Goal: Task Accomplishment & Management: Manage account settings

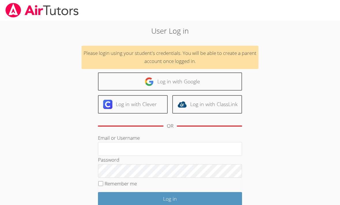
click at [136, 148] on input "Email or Username" at bounding box center [170, 149] width 144 height 14
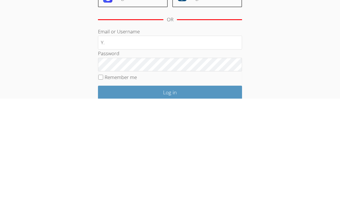
type input "Y"
type input "y.acosta291@cvuhsd.org"
click at [170, 192] on input "Log in" at bounding box center [170, 199] width 144 height 14
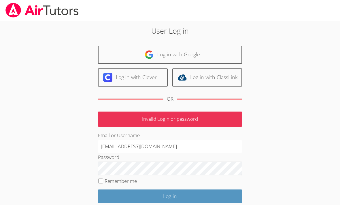
click at [203, 145] on input "y.acosta291@cvuhsd.org" at bounding box center [170, 147] width 144 height 14
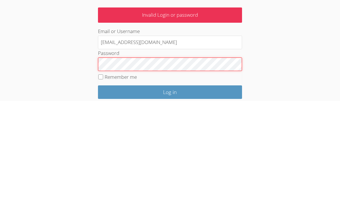
click at [170, 190] on input "Log in" at bounding box center [170, 197] width 144 height 14
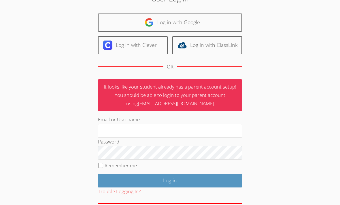
scroll to position [40, 0]
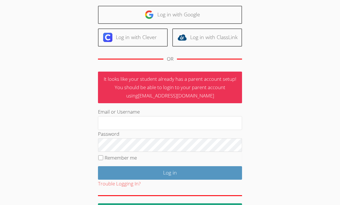
click at [222, 16] on link "Log in with Google" at bounding box center [170, 15] width 144 height 18
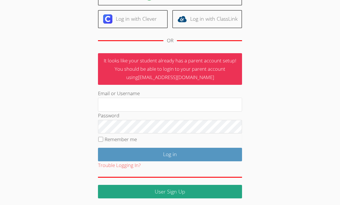
scroll to position [58, 0]
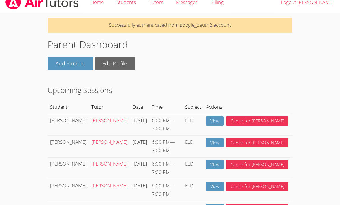
scroll to position [8, 0]
click at [223, 120] on link "View" at bounding box center [215, 121] width 18 height 9
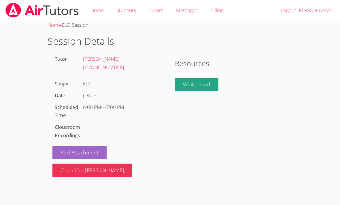
click at [60, 152] on link "Add Attachment" at bounding box center [79, 153] width 54 height 14
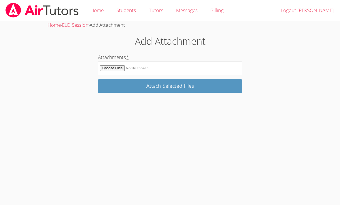
click at [138, 70] on input "Attachments *" at bounding box center [170, 69] width 144 height 14
click at [113, 90] on input "Attach Selected Files" at bounding box center [170, 86] width 144 height 14
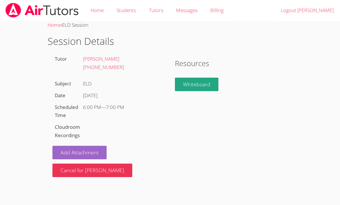
click at [208, 83] on link "Whiteboard" at bounding box center [196, 85] width 43 height 14
click at [124, 102] on div "6:00 PM — 7:00 PM" at bounding box center [123, 108] width 84 height 12
click at [59, 23] on link "Home" at bounding box center [53, 25] width 13 height 7
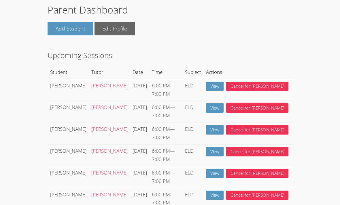
scroll to position [23, 0]
click at [223, 82] on link "View" at bounding box center [215, 86] width 18 height 9
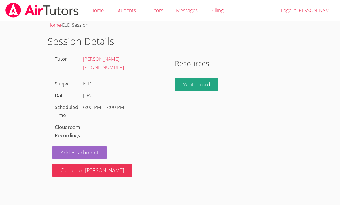
click at [98, 149] on link "Add Attachment" at bounding box center [79, 153] width 54 height 14
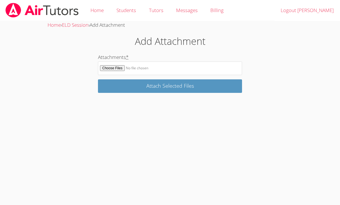
click at [191, 66] on input "Attachments *" at bounding box center [170, 69] width 144 height 14
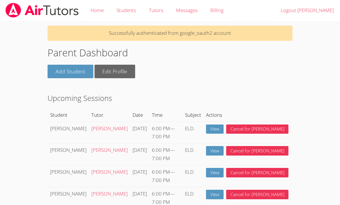
scroll to position [41, 0]
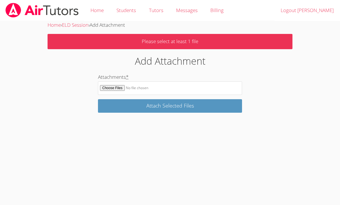
click at [130, 89] on input "Attachments *" at bounding box center [170, 88] width 144 height 14
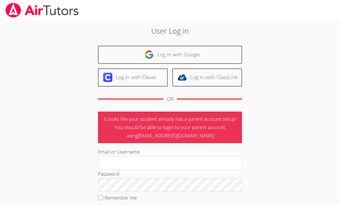
scroll to position [42, 0]
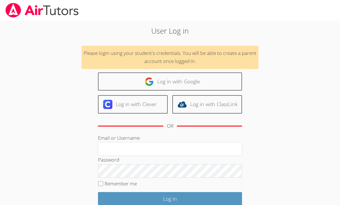
scroll to position [45, 0]
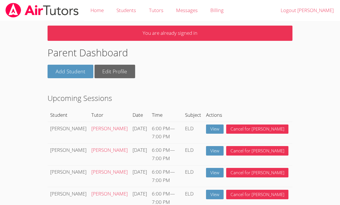
click at [223, 125] on link "View" at bounding box center [215, 129] width 18 height 9
click at [68, 65] on link "Add Student" at bounding box center [70, 72] width 46 height 14
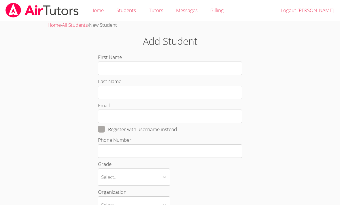
click at [168, 64] on input "First Name" at bounding box center [170, 69] width 144 height 14
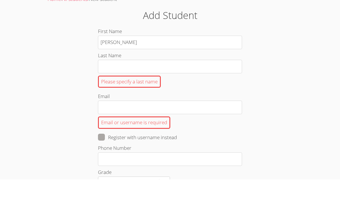
type input "[PERSON_NAME]"
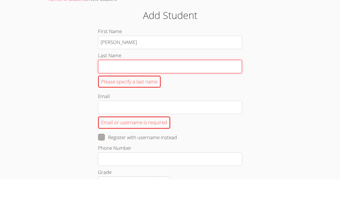
click at [210, 86] on input "Last Name Please specify a last name" at bounding box center [170, 93] width 144 height 14
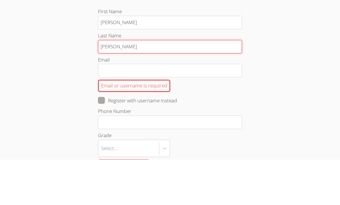
type input "Acosta"
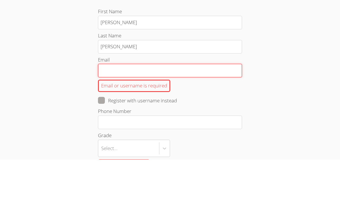
click at [210, 110] on input "Email Email or username is required" at bounding box center [170, 117] width 144 height 14
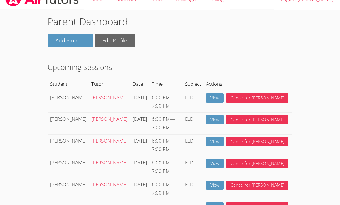
scroll to position [11, 0]
click at [223, 100] on link "View" at bounding box center [215, 98] width 18 height 9
